Goal: Navigation & Orientation: Understand site structure

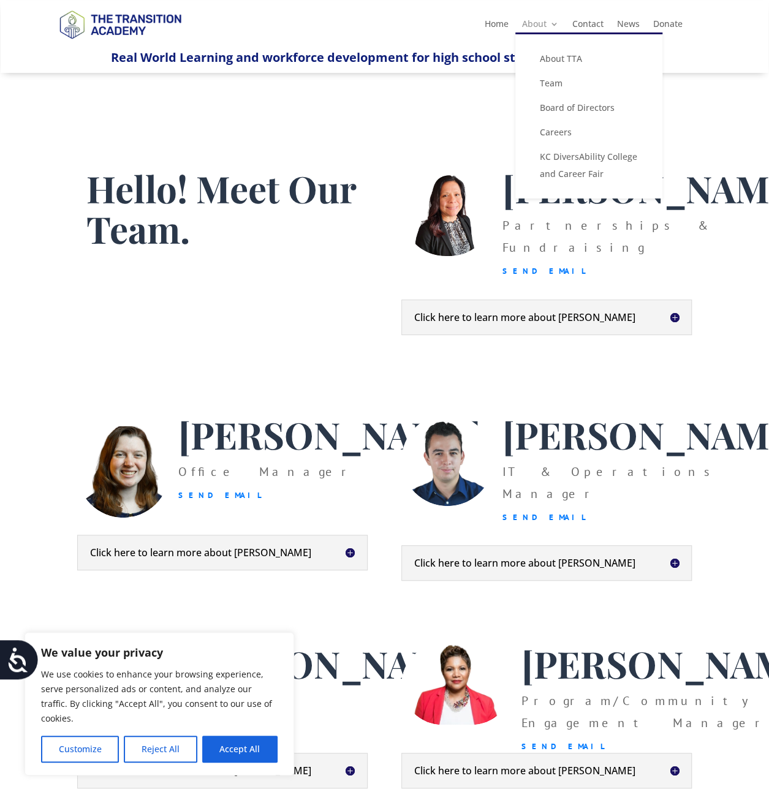
click at [543, 26] on link "About" at bounding box center [540, 26] width 37 height 13
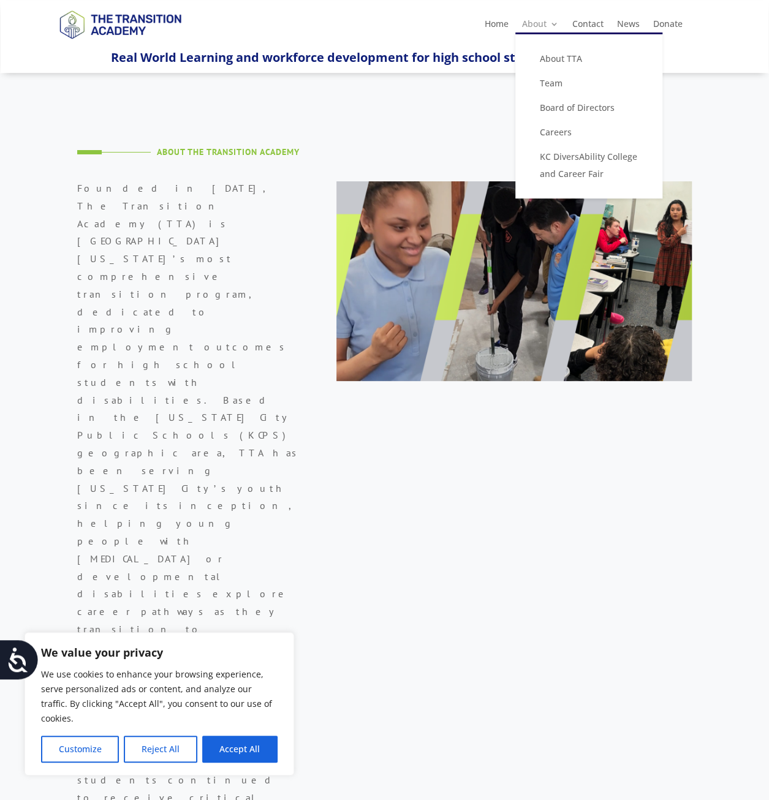
click at [550, 27] on link "About" at bounding box center [540, 26] width 37 height 13
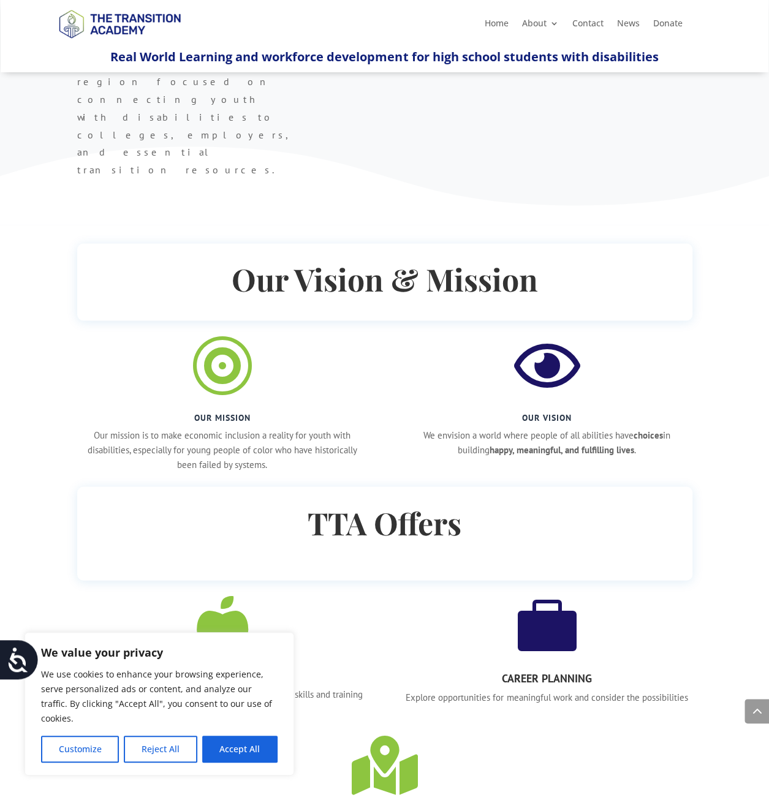
scroll to position [943, 0]
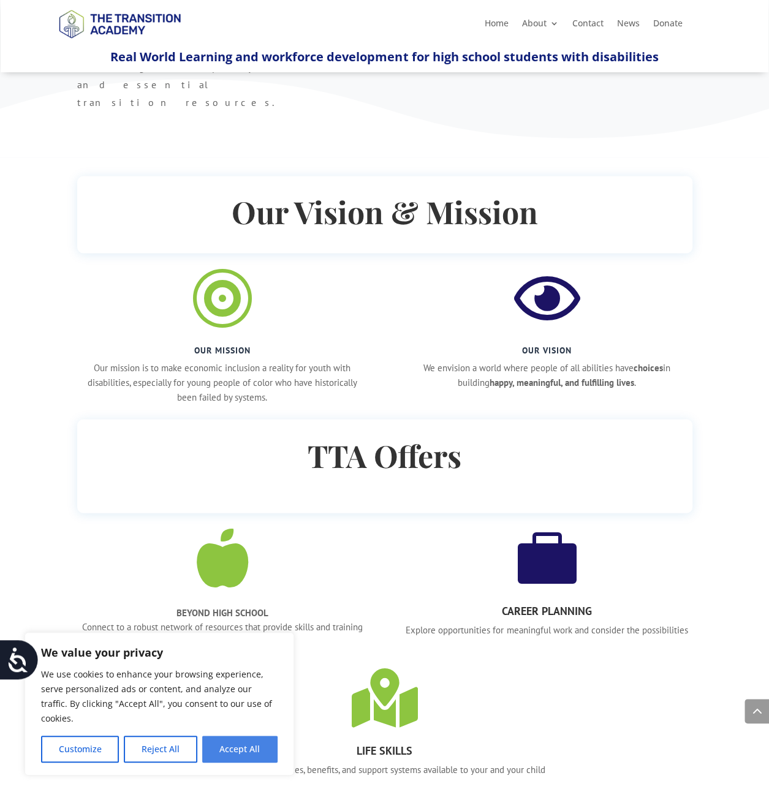
click at [228, 751] on button "Accept All" at bounding box center [239, 749] width 75 height 27
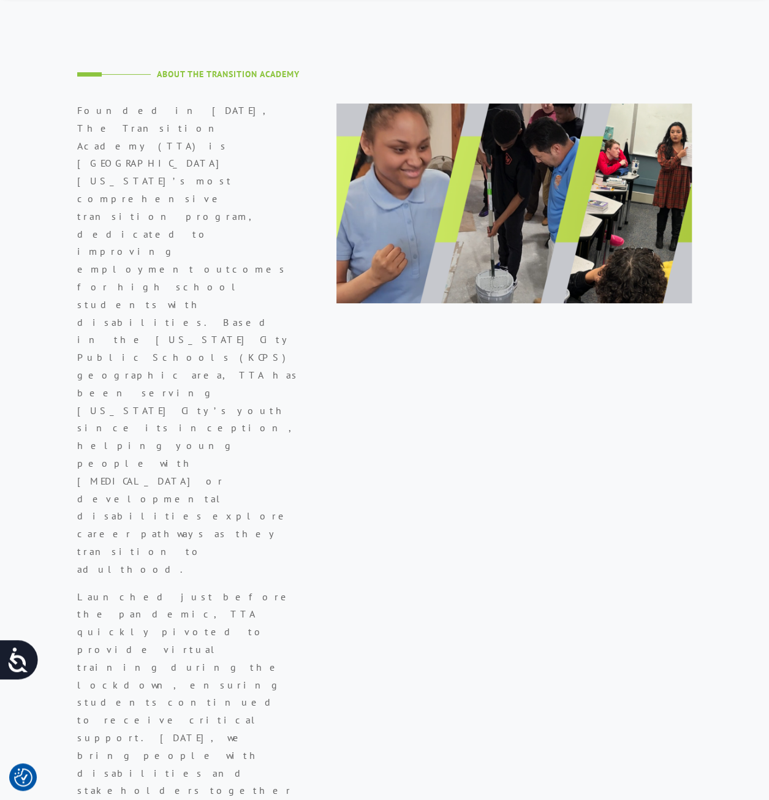
scroll to position [0, 0]
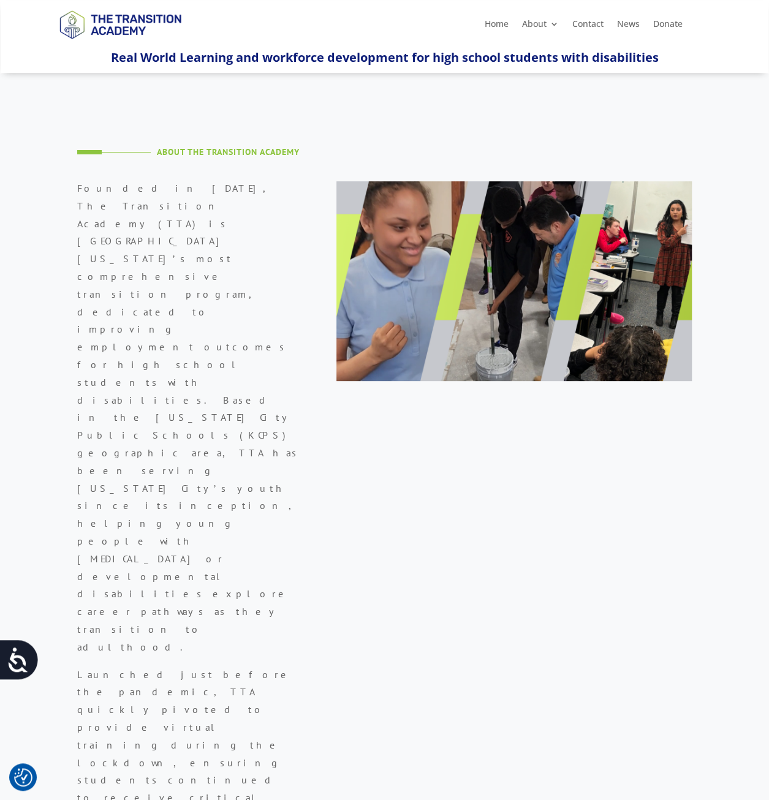
click at [129, 15] on img at bounding box center [120, 24] width 132 height 44
